Goal: Find specific page/section: Find specific page/section

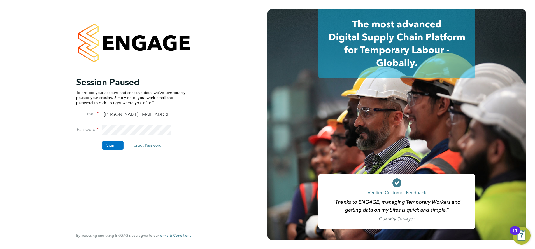
click at [116, 144] on button "Sign In" at bounding box center [112, 145] width 21 height 9
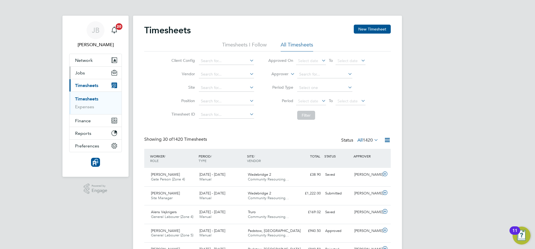
click at [87, 72] on button "Jobs" at bounding box center [95, 73] width 52 height 12
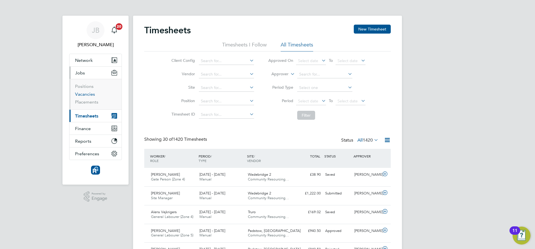
click at [85, 94] on link "Vacancies" at bounding box center [85, 94] width 20 height 5
